Goal: Navigation & Orientation: Find specific page/section

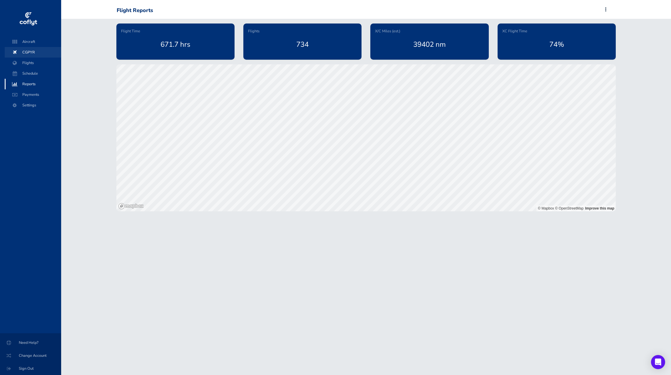
click at [25, 52] on span "CGPYR" at bounding box center [33, 52] width 45 height 11
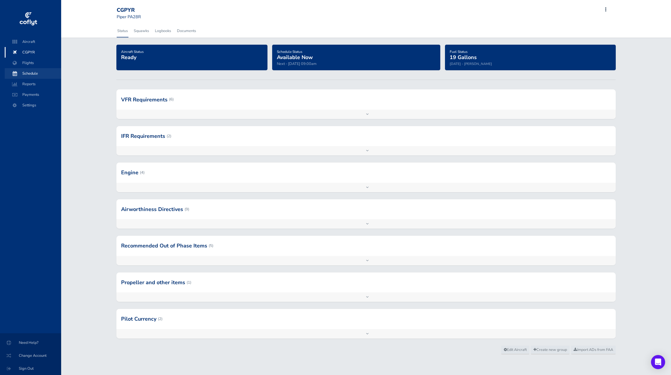
click at [31, 73] on span "Schedule" at bounding box center [33, 73] width 45 height 11
